Goal: Task Accomplishment & Management: Use online tool/utility

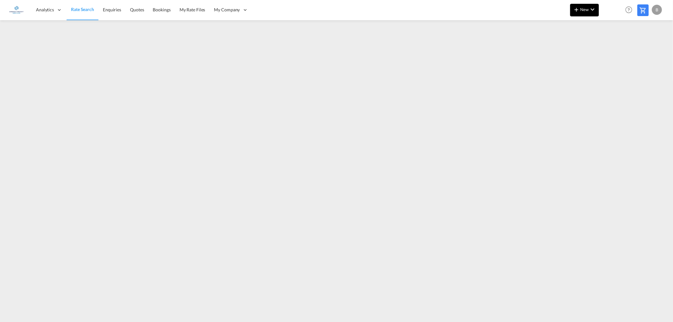
click at [587, 8] on span "New" at bounding box center [585, 9] width 24 height 5
click at [614, 48] on span "Ratesheet" at bounding box center [610, 47] width 7 height 13
click at [593, 11] on md-icon "icon-chevron-down" at bounding box center [593, 10] width 8 height 8
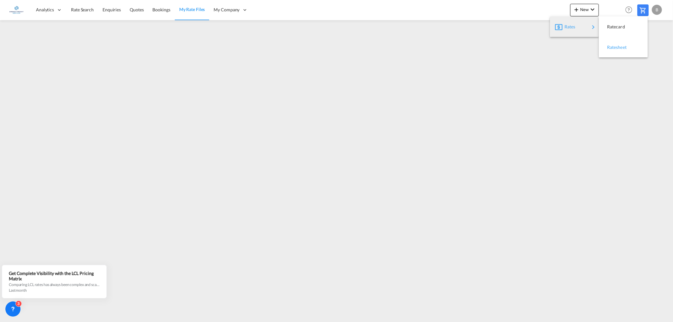
click at [614, 46] on span "Ratesheet" at bounding box center [610, 47] width 7 height 13
click at [592, 8] on md-icon "icon-chevron-down" at bounding box center [593, 10] width 8 height 8
click at [629, 49] on div "Ratesheet" at bounding box center [618, 47] width 23 height 16
click at [589, 6] on md-icon "icon-chevron-down" at bounding box center [593, 10] width 8 height 8
click at [614, 45] on span "Ratesheet" at bounding box center [610, 47] width 7 height 13
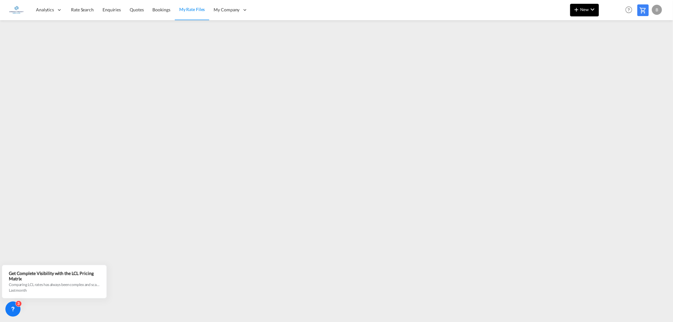
click at [586, 10] on span "New" at bounding box center [585, 9] width 24 height 5
click at [614, 46] on span "Ratesheet" at bounding box center [610, 47] width 7 height 13
click at [590, 11] on md-icon "icon-chevron-down" at bounding box center [593, 10] width 8 height 8
click at [610, 48] on span "Ratesheet" at bounding box center [610, 47] width 7 height 13
click at [593, 9] on md-icon "icon-chevron-down" at bounding box center [593, 10] width 8 height 8
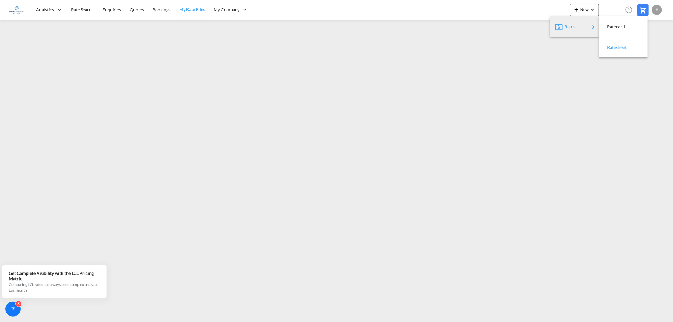
click at [614, 47] on span "Ratesheet" at bounding box center [610, 47] width 7 height 13
click at [79, 8] on span "Rate Search" at bounding box center [82, 9] width 23 height 5
